Goal: Task Accomplishment & Management: Complete application form

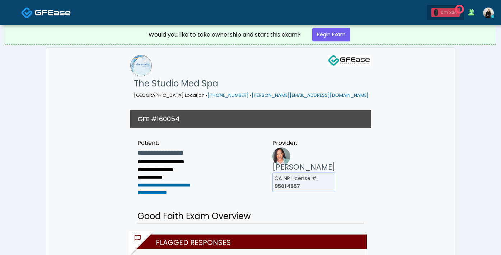
click at [438, 14] on div "1 0m 33s" at bounding box center [446, 12] width 28 height 9
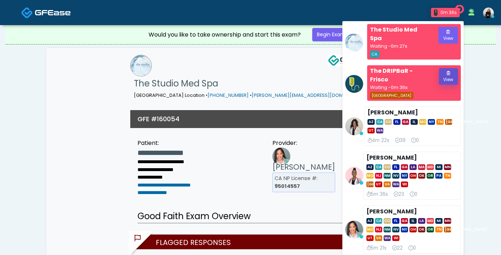
click at [448, 68] on button "View" at bounding box center [448, 76] width 19 height 17
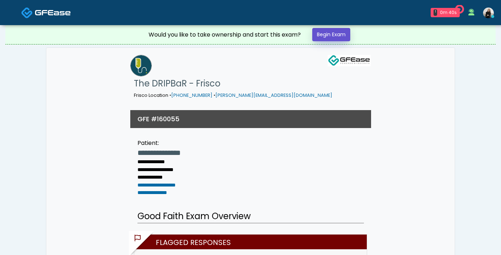
click at [339, 33] on link "Begin Exam" at bounding box center [331, 34] width 38 height 13
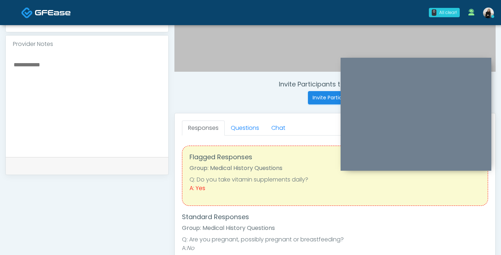
scroll to position [161, 0]
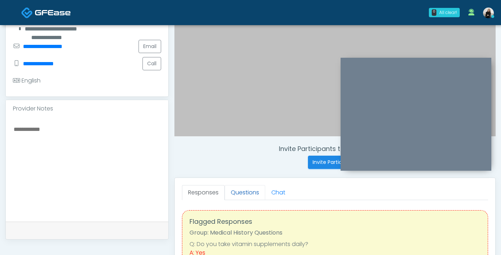
click at [237, 190] on link "Questions" at bounding box center [245, 192] width 41 height 15
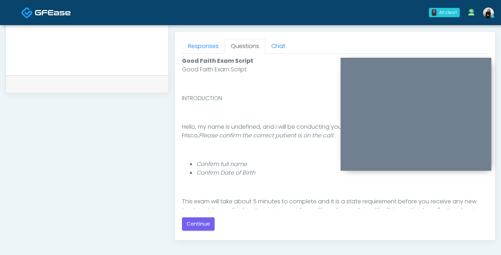
scroll to position [377, 0]
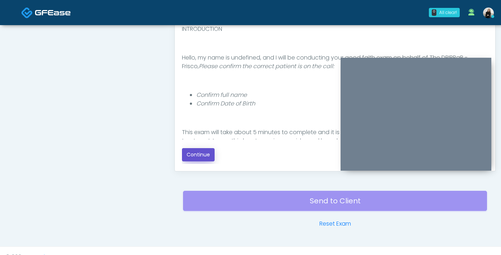
click at [203, 159] on button "Continue" at bounding box center [198, 154] width 33 height 13
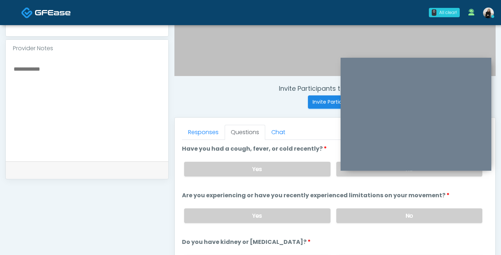
scroll to position [212, 0]
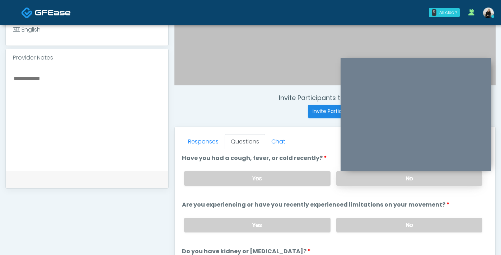
click at [350, 181] on label "No" at bounding box center [409, 178] width 146 height 15
click at [348, 221] on label "No" at bounding box center [409, 225] width 146 height 15
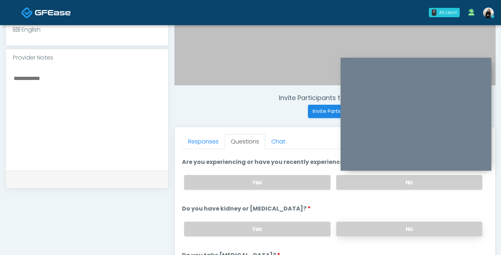
click at [347, 229] on label "No" at bounding box center [409, 229] width 146 height 15
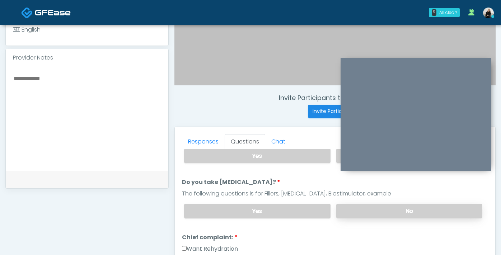
click at [343, 211] on label "No" at bounding box center [409, 211] width 146 height 15
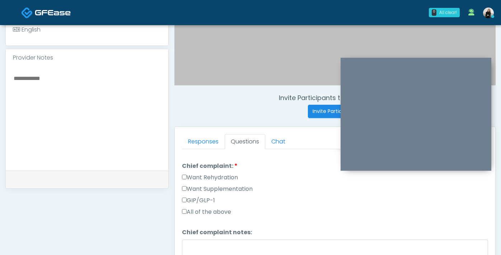
scroll to position [199, 0]
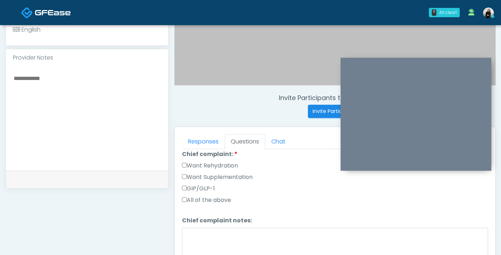
click at [214, 163] on label "Want Rehydration" at bounding box center [210, 166] width 56 height 9
click at [214, 176] on label "Want Supplementation" at bounding box center [217, 177] width 71 height 9
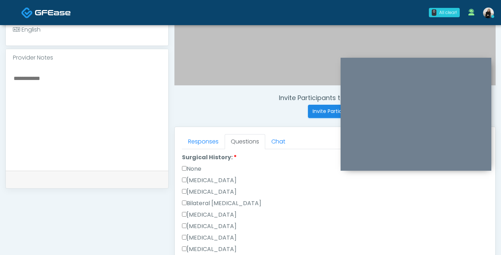
click at [196, 169] on label "None" at bounding box center [191, 169] width 19 height 9
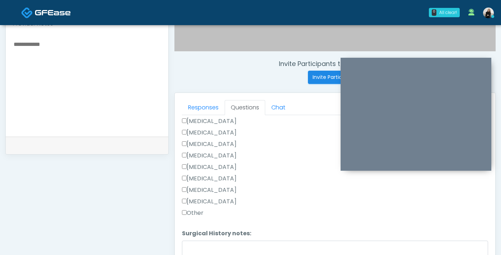
scroll to position [305, 0]
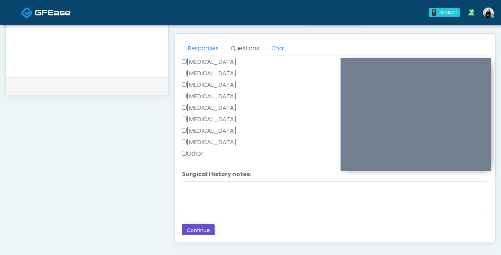
click at [205, 227] on button "Continue" at bounding box center [198, 230] width 33 height 13
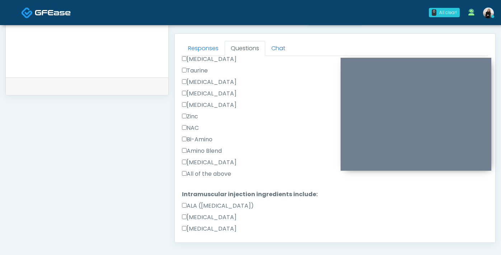
scroll to position [389, 0]
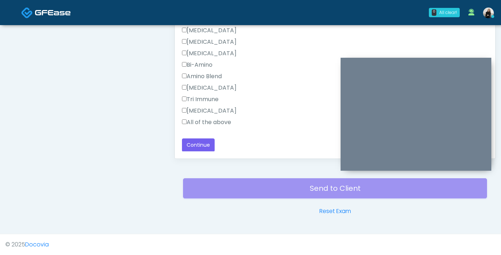
click at [205, 123] on label "All of the above" at bounding box center [206, 122] width 49 height 9
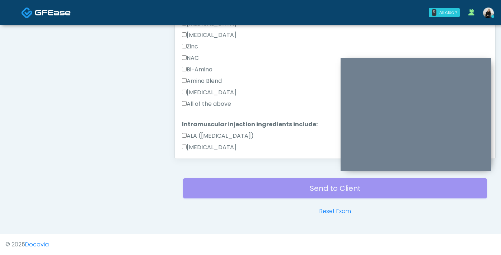
click at [205, 101] on label "All of the above" at bounding box center [206, 104] width 49 height 9
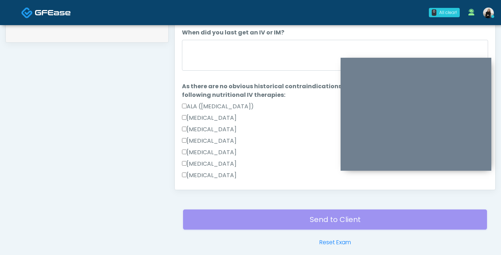
scroll to position [327, 0]
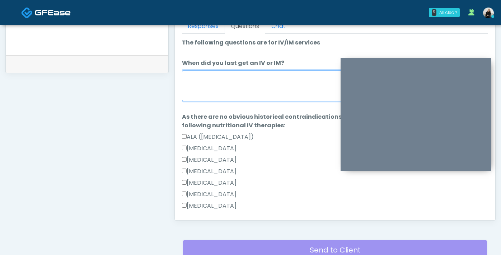
click at [205, 101] on textarea "When did you last get an IV or IM?" at bounding box center [335, 85] width 306 height 31
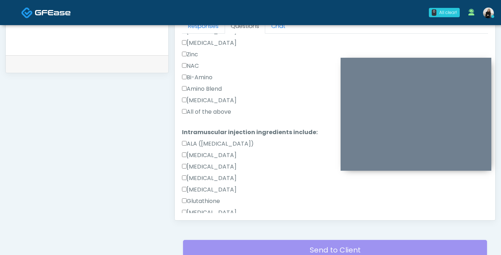
scroll to position [663, 0]
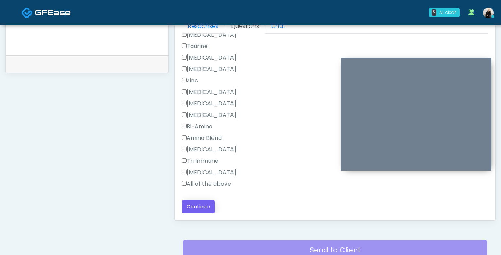
type textarea "********"
click at [206, 209] on button "Continue" at bounding box center [198, 206] width 33 height 13
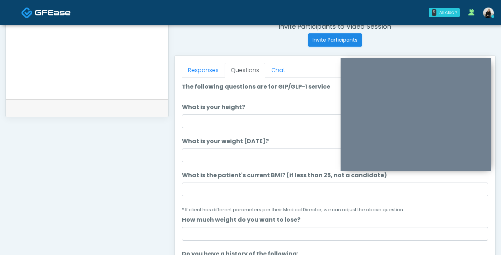
scroll to position [273, 0]
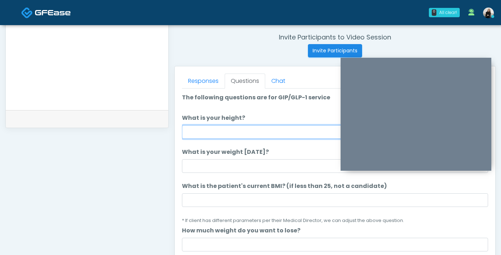
click at [232, 131] on input "What is your height?" at bounding box center [335, 132] width 306 height 14
type input "******"
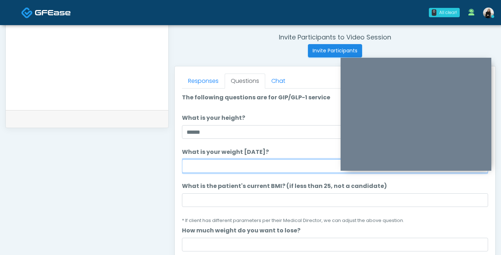
click at [232, 172] on input "What is your weight today?" at bounding box center [335, 166] width 306 height 14
type input "***"
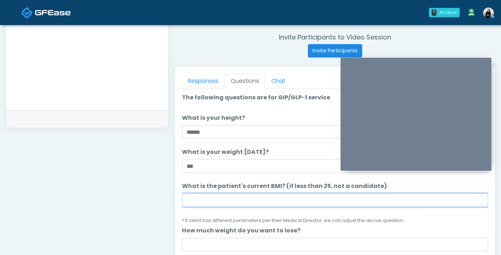
click at [317, 206] on input "What is the patient's current BMI? (if less than 25, not a candidate)" at bounding box center [335, 201] width 306 height 14
paste input "****"
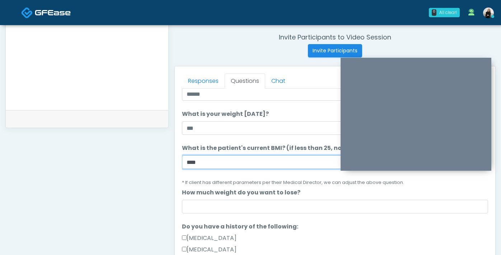
scroll to position [46, 0]
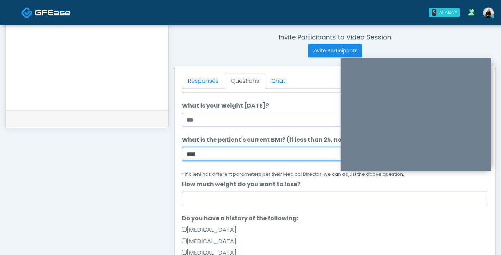
type input "****"
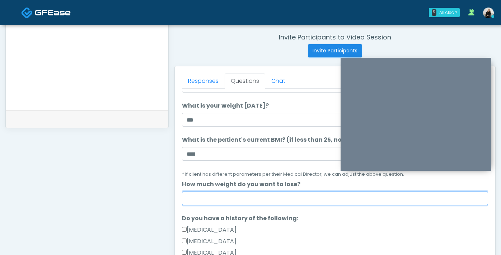
click at [299, 200] on input "How much weight do you want to lose?" at bounding box center [335, 199] width 306 height 14
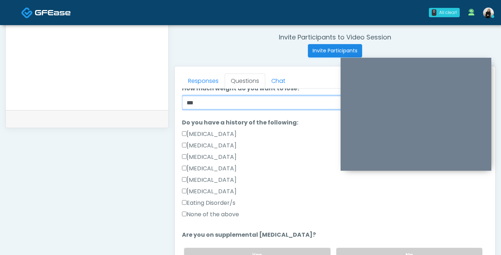
scroll to position [160, 0]
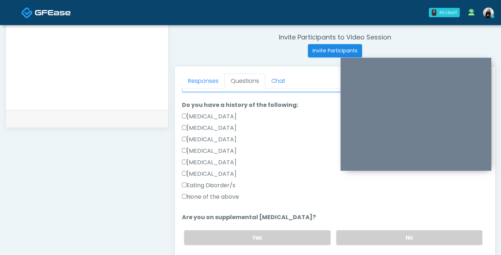
type input "***"
click at [211, 196] on label "None of the above" at bounding box center [210, 197] width 57 height 9
click at [343, 237] on label "No" at bounding box center [409, 238] width 146 height 15
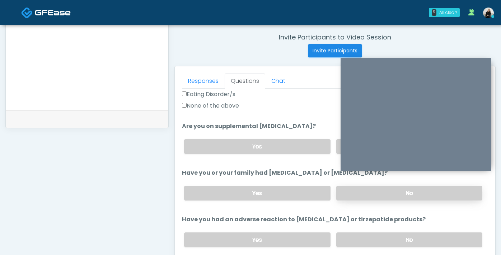
click at [349, 194] on label "No" at bounding box center [409, 193] width 146 height 15
click at [353, 239] on label "No" at bounding box center [409, 240] width 146 height 15
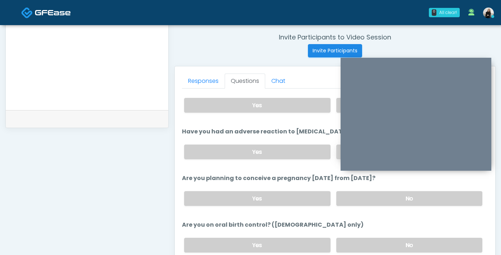
scroll to position [354, 0]
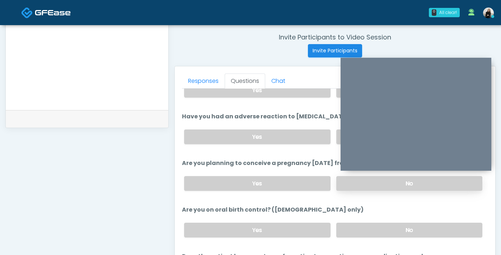
click at [350, 187] on label "No" at bounding box center [409, 183] width 146 height 15
click at [351, 233] on label "No" at bounding box center [409, 230] width 146 height 15
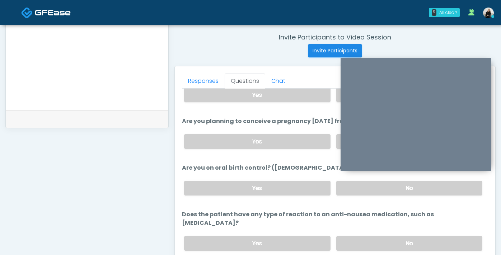
click at [349, 219] on li "Does the patient have any type of reaction to an anti-nausea medication, such a…" at bounding box center [335, 233] width 306 height 46
click at [349, 236] on label "No" at bounding box center [409, 243] width 146 height 15
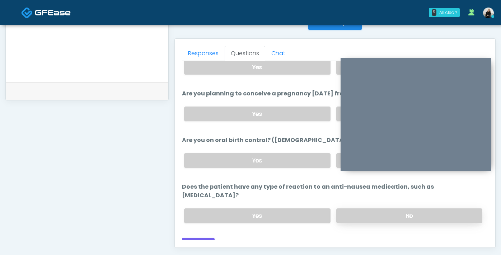
scroll to position [345, 0]
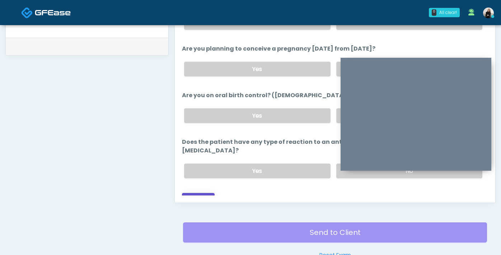
click at [203, 194] on button "Continue" at bounding box center [198, 199] width 33 height 13
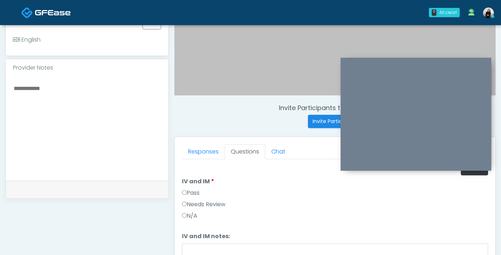
scroll to position [120, 0]
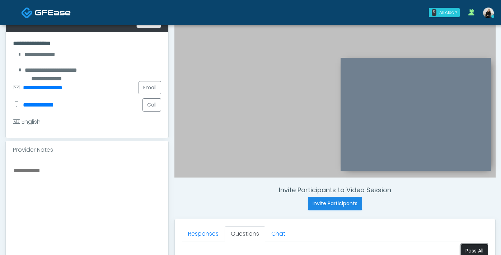
click at [463, 246] on button "Pass All" at bounding box center [474, 251] width 27 height 13
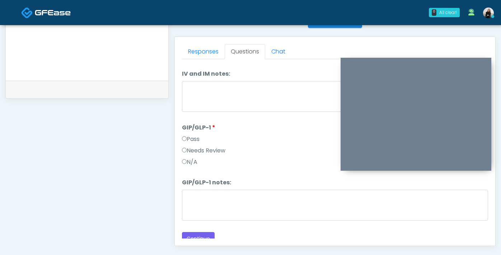
scroll to position [69, 0]
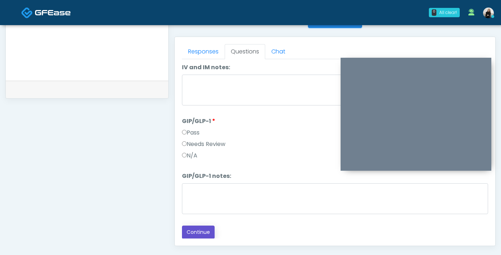
click at [205, 232] on button "Continue" at bounding box center [198, 232] width 33 height 13
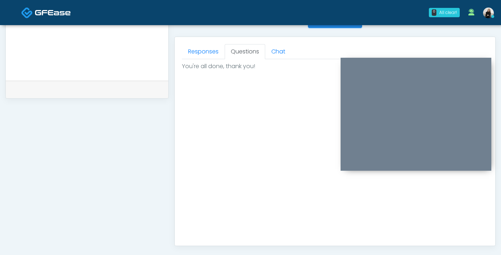
scroll to position [403, 0]
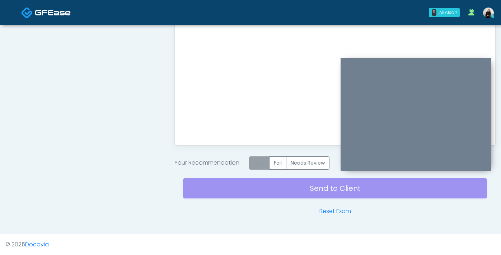
click at [259, 159] on label "Pass" at bounding box center [259, 163] width 20 height 13
click at [260, 187] on div "Send to Client Reset Exam" at bounding box center [335, 193] width 304 height 46
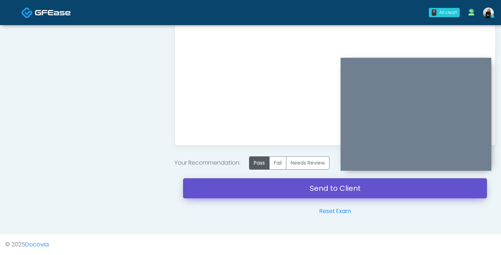
click at [260, 187] on link "Send to Client" at bounding box center [335, 188] width 304 height 20
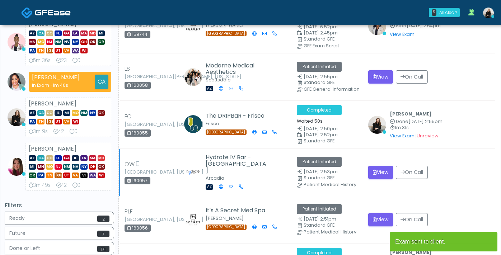
scroll to position [301, 0]
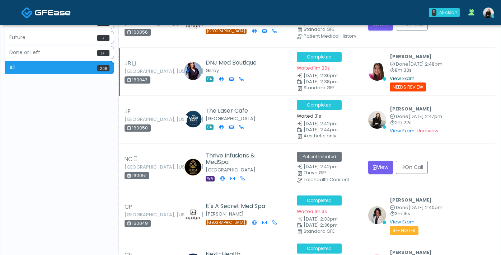
click at [408, 78] on link "View Exam" at bounding box center [402, 78] width 25 height 6
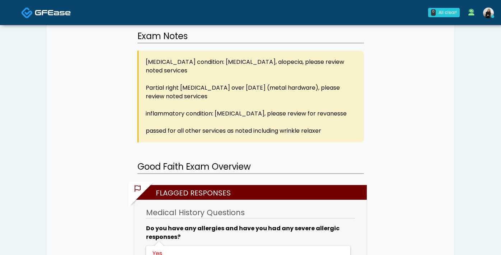
scroll to position [594, 0]
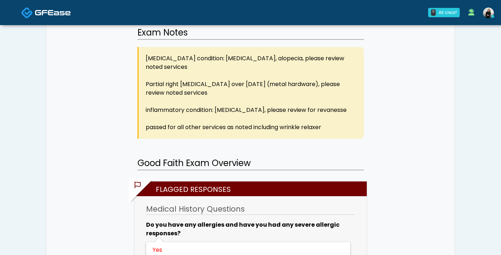
click at [23, 15] on img at bounding box center [27, 13] width 12 height 12
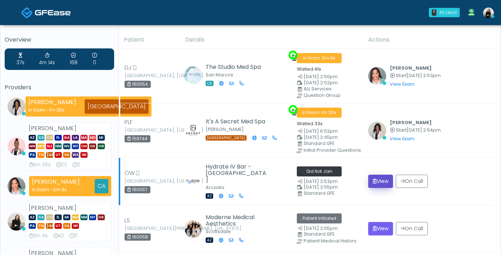
click at [386, 179] on button "View" at bounding box center [380, 181] width 25 height 13
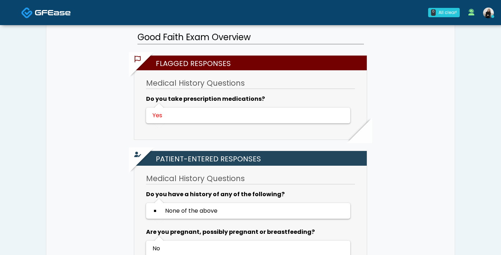
scroll to position [445, 0]
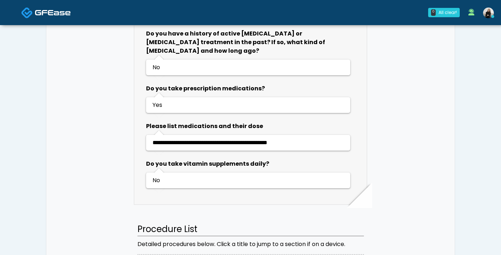
click at [197, 140] on span "**********" at bounding box center [210, 142] width 115 height 5
copy span "**********"
click at [59, 6] on link at bounding box center [46, 12] width 50 height 23
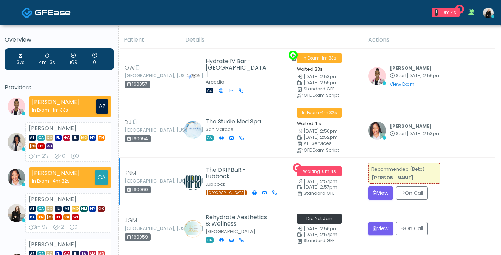
click at [370, 185] on td "Recommended (Beta): Rachael Hunt View On Call" at bounding box center [429, 181] width 131 height 47
click at [373, 191] on icon "submit" at bounding box center [375, 193] width 4 height 5
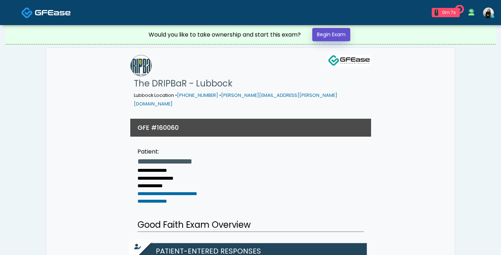
click at [327, 38] on link "Begin Exam" at bounding box center [331, 34] width 38 height 13
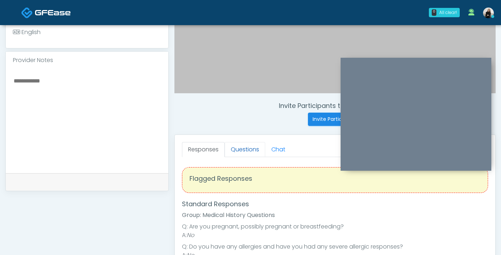
click at [232, 149] on link "Questions" at bounding box center [245, 149] width 41 height 15
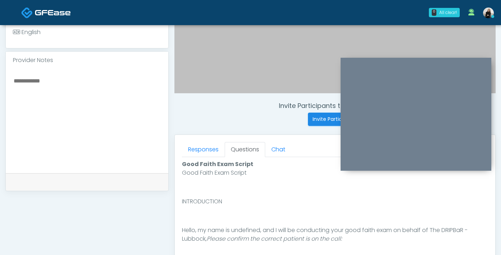
scroll to position [312, 0]
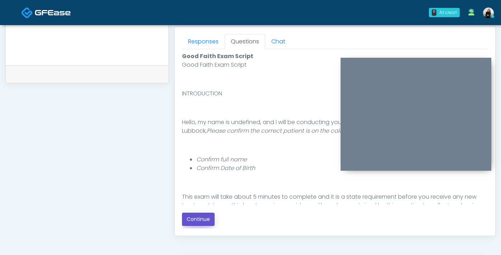
click at [202, 218] on button "Continue" at bounding box center [198, 219] width 33 height 13
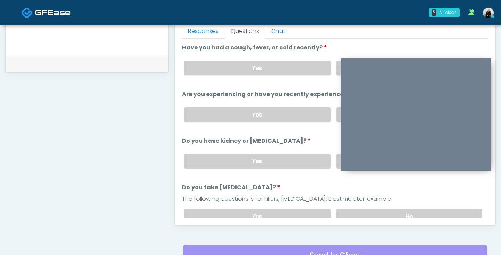
scroll to position [321, 0]
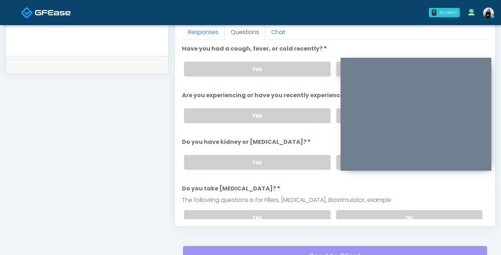
click at [339, 64] on label "No" at bounding box center [409, 69] width 146 height 15
click at [337, 117] on label "No" at bounding box center [409, 115] width 146 height 15
click at [338, 163] on label "No" at bounding box center [409, 162] width 146 height 15
click at [340, 215] on label "No" at bounding box center [409, 217] width 146 height 15
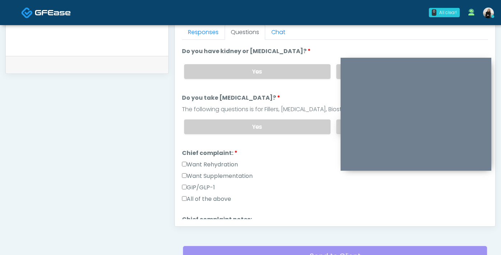
scroll to position [124, 0]
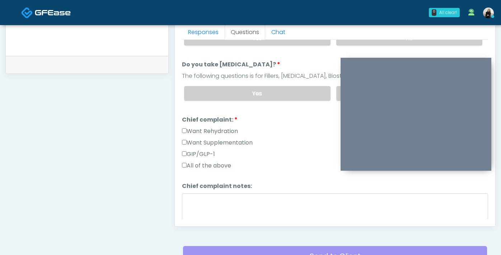
click at [232, 131] on label "Want Rehydration" at bounding box center [210, 131] width 56 height 9
click at [232, 141] on label "Want Supplementation" at bounding box center [217, 143] width 71 height 9
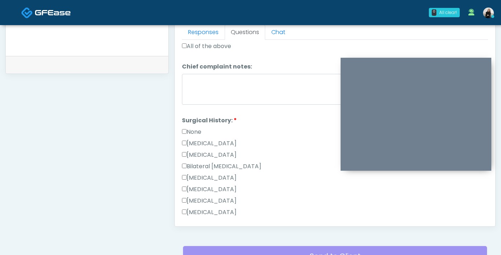
click at [196, 128] on label "None" at bounding box center [191, 132] width 19 height 9
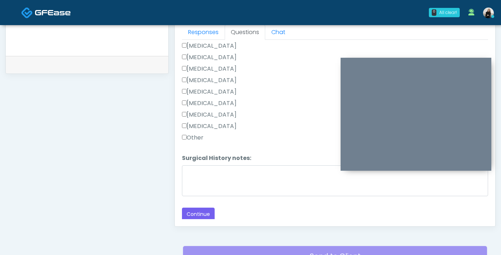
scroll to position [389, 0]
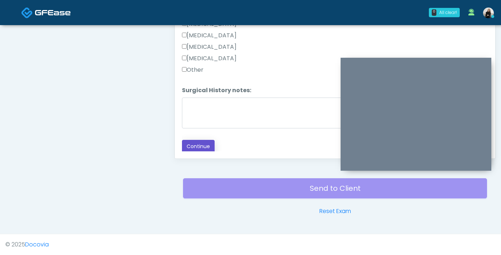
click at [197, 140] on button "Continue" at bounding box center [198, 146] width 33 height 13
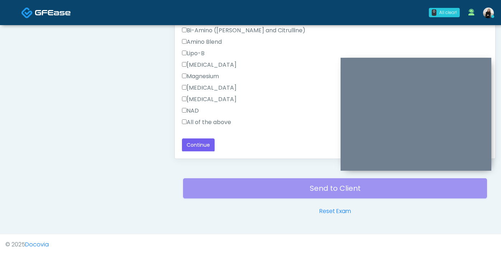
click at [210, 123] on label "All of the above" at bounding box center [206, 122] width 49 height 9
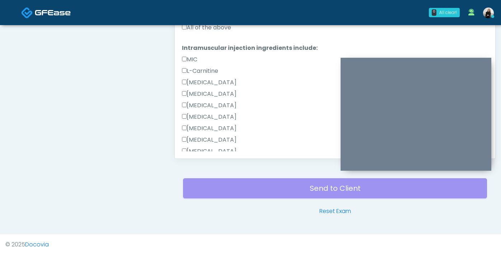
scroll to position [257, 0]
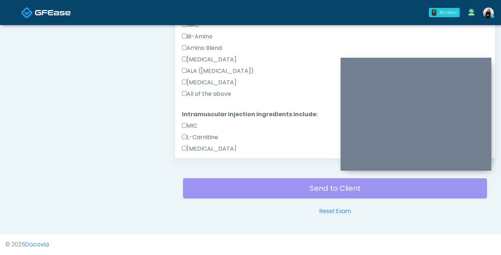
click at [212, 93] on label "All of the above" at bounding box center [206, 94] width 49 height 9
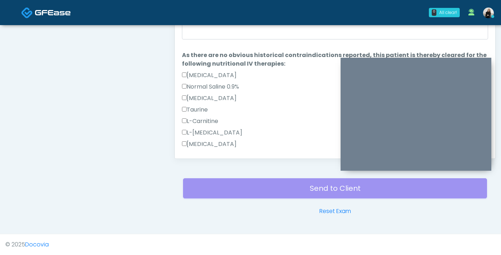
scroll to position [297, 0]
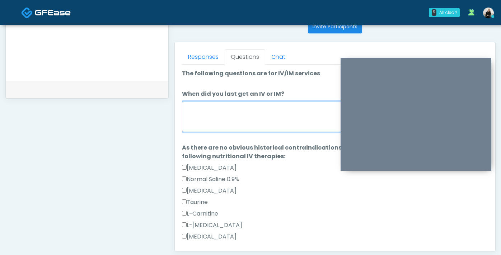
click at [214, 108] on textarea "When did you last get an IV or IM?" at bounding box center [335, 116] width 306 height 31
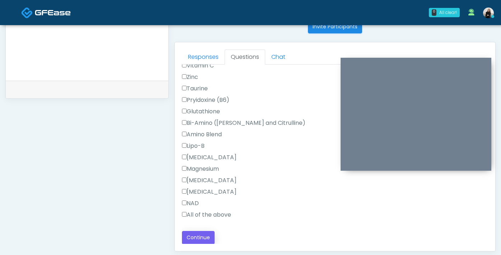
type textarea "**********"
click at [200, 242] on button "Continue" at bounding box center [198, 237] width 33 height 13
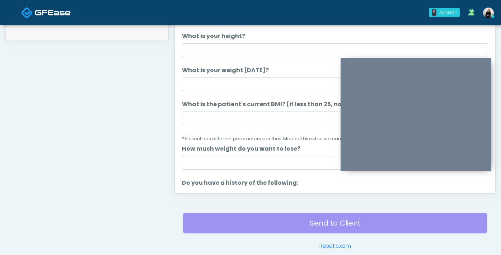
scroll to position [286, 0]
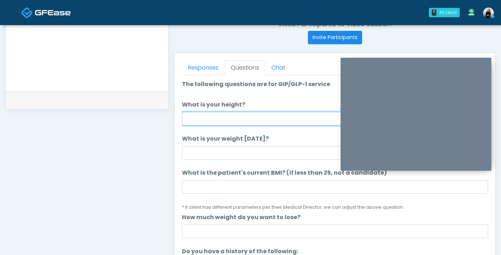
click at [269, 120] on input "What is your height?" at bounding box center [335, 119] width 306 height 14
type input "*******"
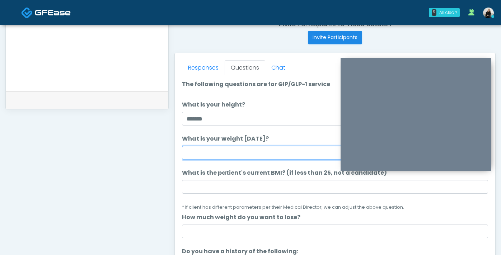
click at [227, 153] on input "What is your weight today?" at bounding box center [335, 153] width 306 height 14
type input "***"
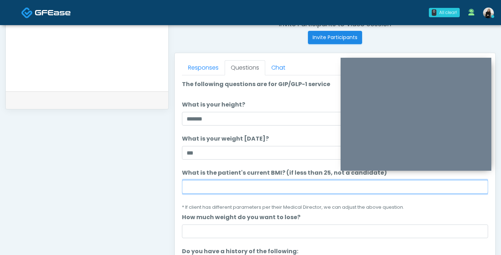
click at [217, 186] on input "What is the patient's current BMI? (if less than 25, not a candidate)" at bounding box center [335, 187] width 306 height 14
paste input "****"
type input "****"
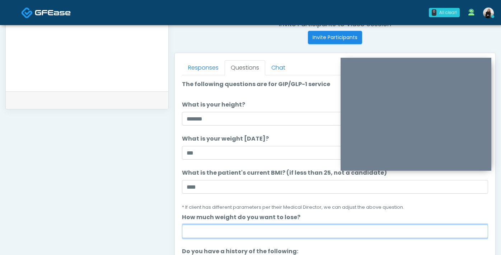
click at [229, 231] on input "How much weight do you want to lose?" at bounding box center [335, 232] width 306 height 14
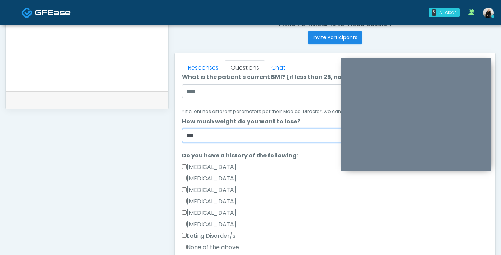
scroll to position [118, 0]
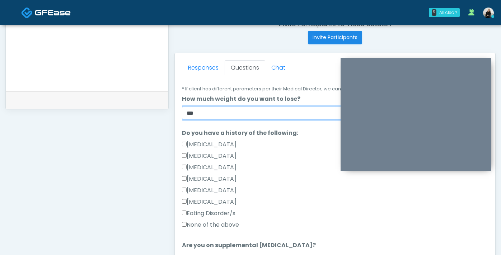
type input "***"
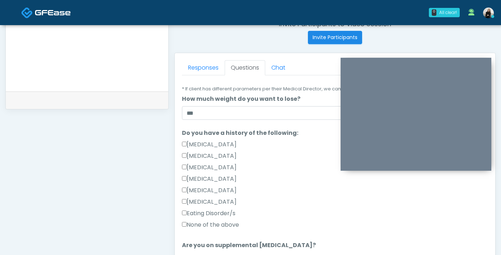
click at [222, 224] on label "None of the above" at bounding box center [210, 225] width 57 height 9
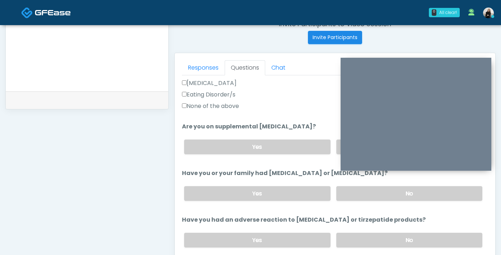
click at [335, 148] on div "Yes No" at bounding box center [333, 147] width 310 height 26
click at [338, 150] on label "No" at bounding box center [409, 147] width 146 height 15
click at [338, 191] on label "No" at bounding box center [409, 193] width 146 height 15
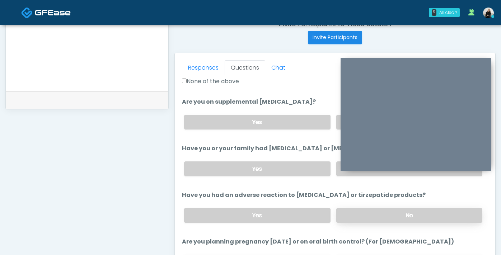
click at [342, 213] on label "No" at bounding box center [409, 215] width 146 height 15
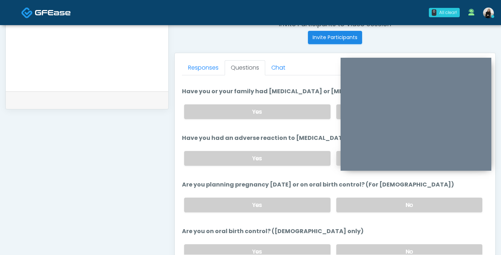
click at [342, 213] on div "Yes No" at bounding box center [333, 205] width 310 height 26
click at [342, 204] on label "No" at bounding box center [409, 205] width 146 height 15
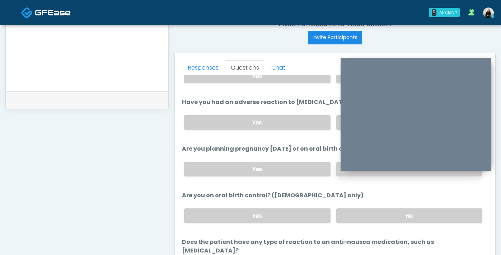
click at [342, 204] on div "Yes No" at bounding box center [333, 216] width 310 height 26
click at [342, 213] on label "No" at bounding box center [409, 216] width 146 height 15
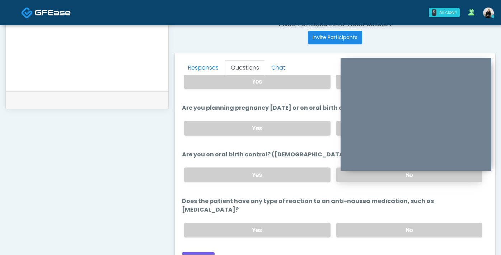
click at [342, 223] on label "No" at bounding box center [409, 230] width 146 height 15
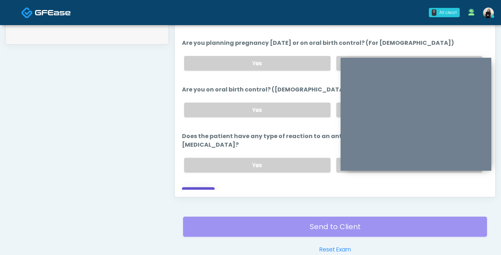
click at [192, 187] on button "Continue" at bounding box center [198, 193] width 33 height 13
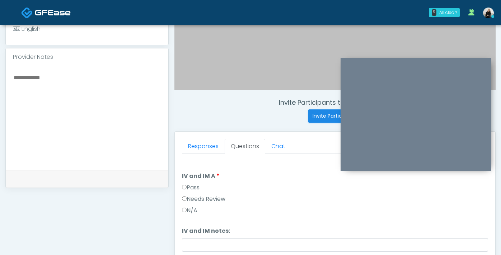
scroll to position [203, 0]
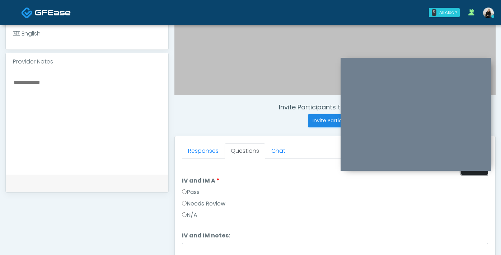
click at [463, 173] on button "Pass All" at bounding box center [474, 168] width 27 height 13
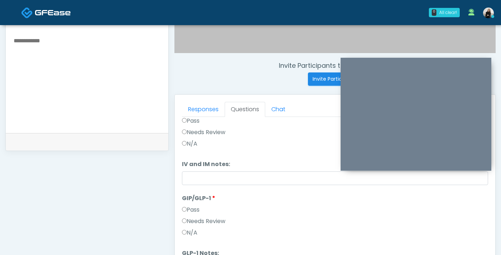
scroll to position [301, 0]
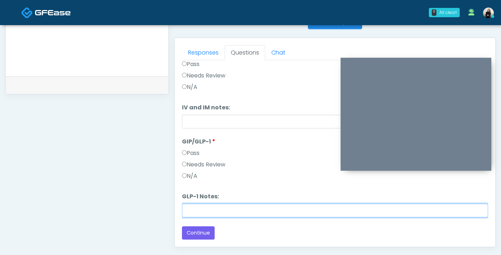
click at [238, 210] on input "GLP-1 Notes:" at bounding box center [335, 211] width 306 height 14
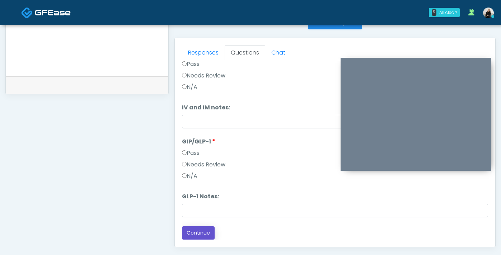
click at [205, 231] on button "Continue" at bounding box center [198, 233] width 33 height 13
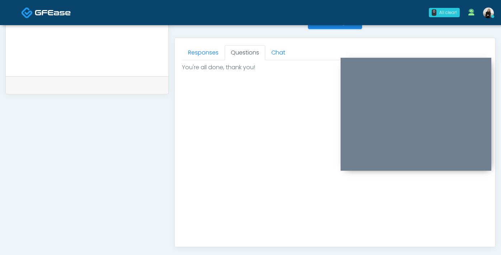
scroll to position [379, 0]
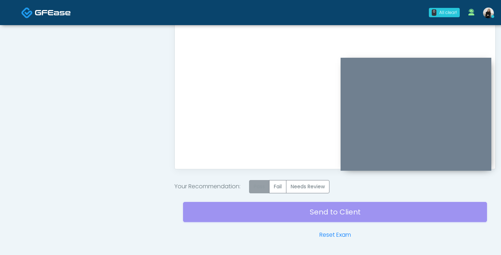
click at [269, 189] on label "Pass" at bounding box center [259, 186] width 20 height 13
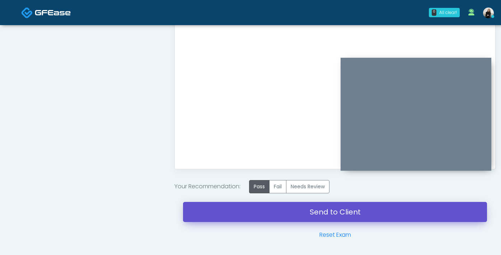
click at [268, 213] on link "Send to Client" at bounding box center [335, 212] width 304 height 20
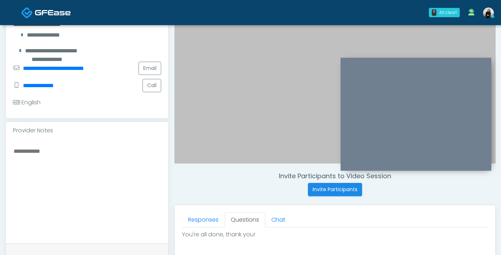
scroll to position [133, 0]
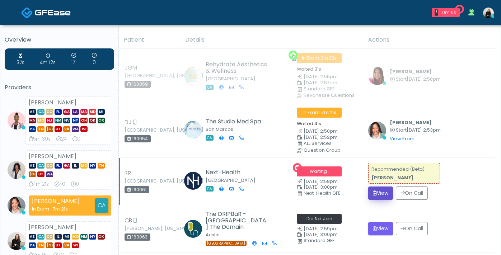
click at [386, 193] on button "View" at bounding box center [380, 193] width 25 height 13
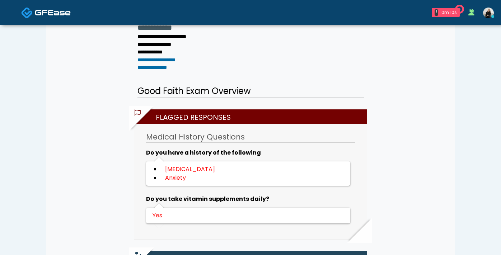
scroll to position [61, 0]
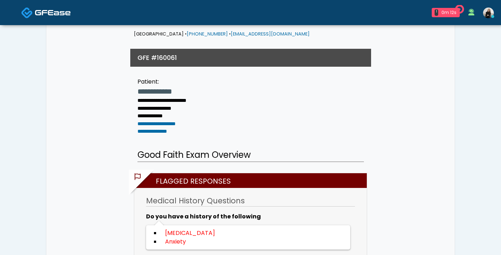
click at [64, 8] on span at bounding box center [53, 12] width 36 height 10
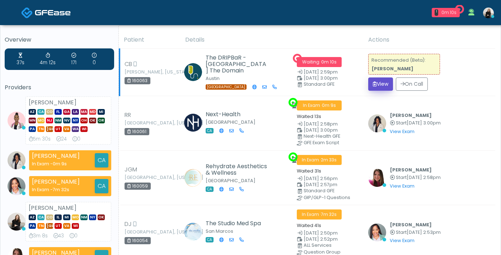
click at [378, 81] on button "View" at bounding box center [380, 84] width 25 height 13
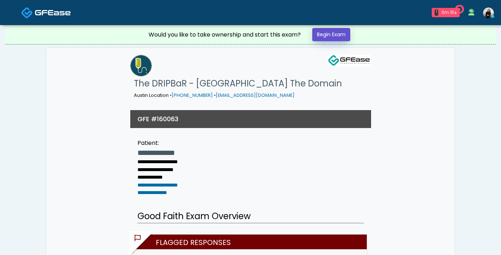
click at [348, 39] on link "Begin Exam" at bounding box center [331, 34] width 38 height 13
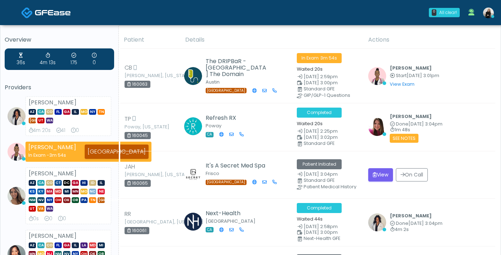
click at [470, 14] on icon at bounding box center [472, 12] width 6 height 7
click at [354, 23] on div "0 All clear! All clear! [PERSON_NAME] AZ CA CO [GEOGRAPHIC_DATA] [GEOGRAPHIC_DA…" at bounding box center [293, 13] width 409 height 24
click at [58, 11] on img at bounding box center [53, 12] width 36 height 7
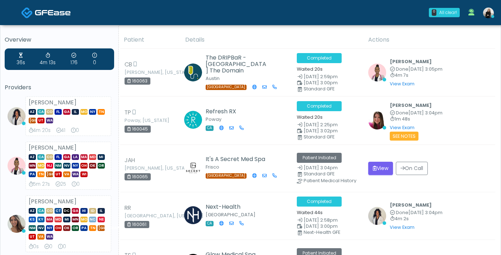
click at [483, 13] on img at bounding box center [488, 13] width 11 height 11
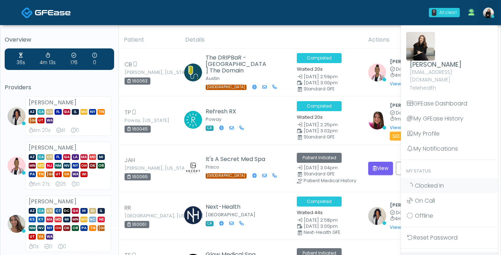
click at [429, 252] on link "Logout" at bounding box center [449, 259] width 97 height 15
